Goal: Information Seeking & Learning: Learn about a topic

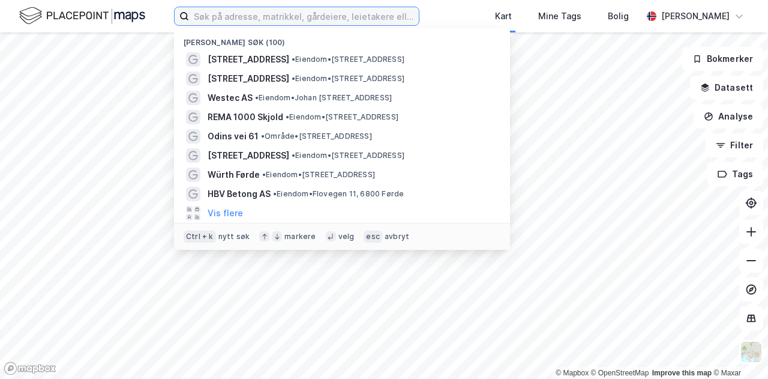
click at [371, 22] on input at bounding box center [304, 16] width 230 height 18
click at [371, 22] on input "t" at bounding box center [304, 16] width 230 height 18
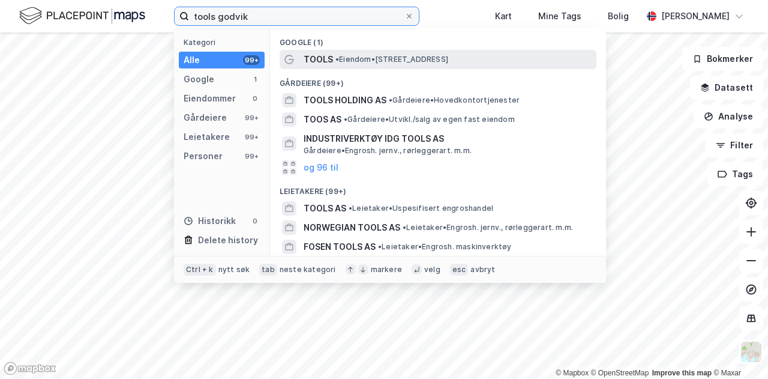
type input "tools godvik"
click at [352, 59] on span "• Eiendom • [STREET_ADDRESS]" at bounding box center [392, 60] width 113 height 10
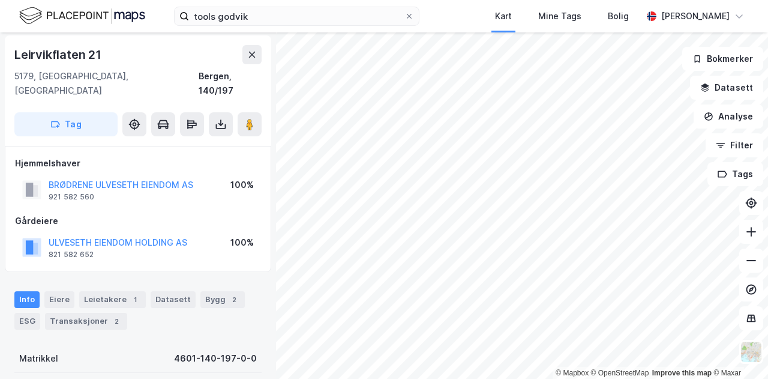
scroll to position [2, 0]
click at [110, 291] on div "Leietakere 1" at bounding box center [112, 299] width 67 height 17
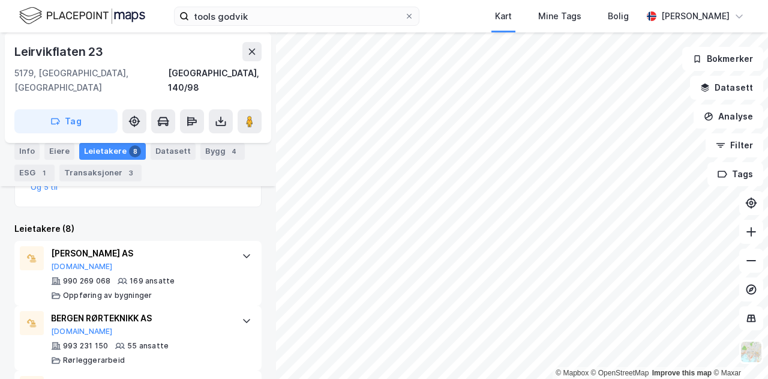
scroll to position [329, 0]
